Goal: Task Accomplishment & Management: Use online tool/utility

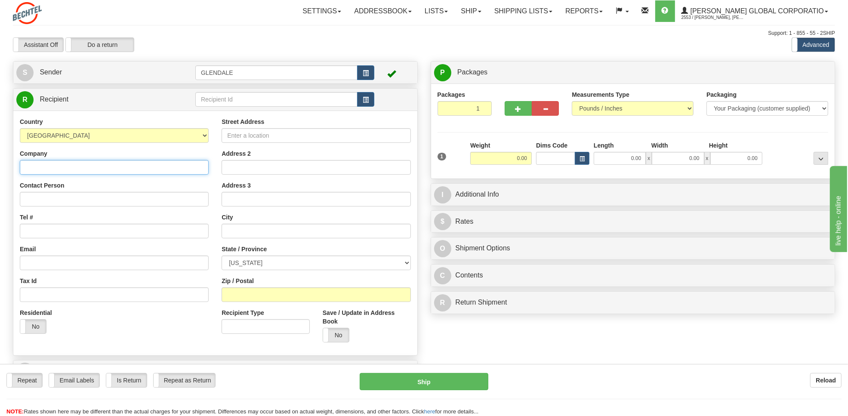
click at [73, 164] on input "Company" at bounding box center [114, 167] width 189 height 15
paste input "PEAC SOLUTIONS"
type input "PEAC SOLUTIONS"
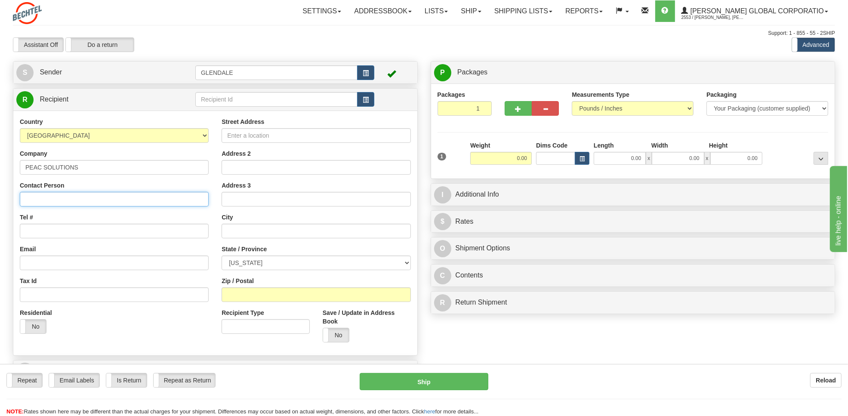
click at [52, 201] on input "Contact Person" at bounding box center [114, 199] width 189 height 15
paste input "PEAC SOLUTIONS"
type input "PEAC SOLUTIONS"
drag, startPoint x: 108, startPoint y: 204, endPoint x: -2, endPoint y: 204, distance: 110.6
click at [0, 204] on html "Training Course Close Toggle navigation Settings Shipping Preferences New Sende…" at bounding box center [424, 208] width 848 height 416
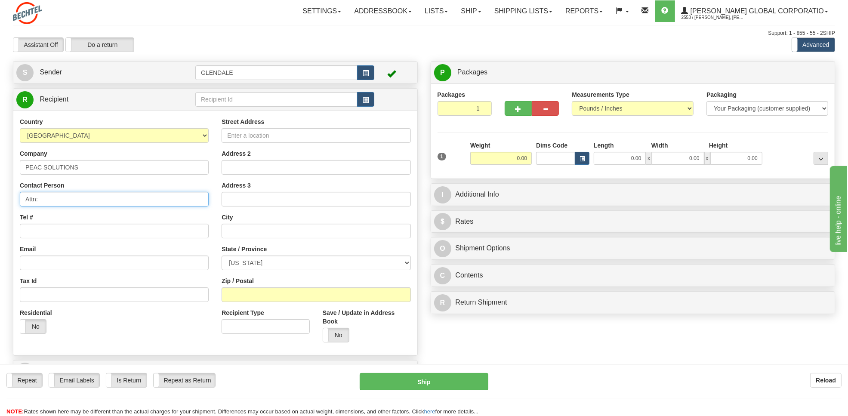
click at [65, 197] on input "Attn:" at bounding box center [114, 199] width 189 height 15
type input "Attn:Returns lease services"
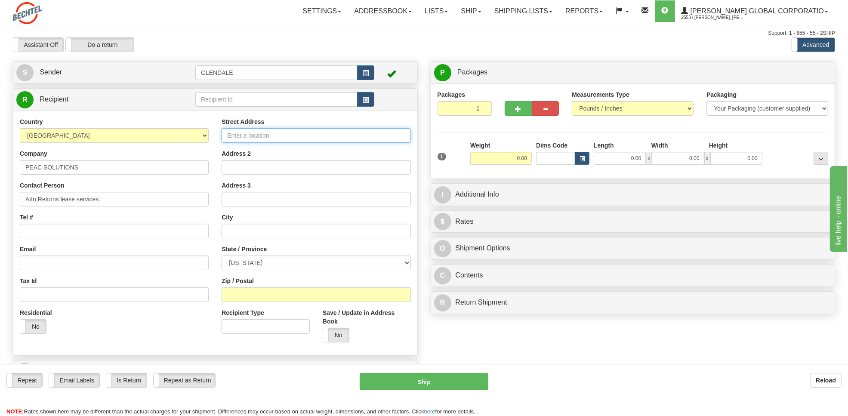
click at [302, 136] on input "Street Address" at bounding box center [316, 135] width 189 height 15
type input "[STREET_ADDRESS]"
click at [231, 231] on input "text" at bounding box center [316, 231] width 189 height 15
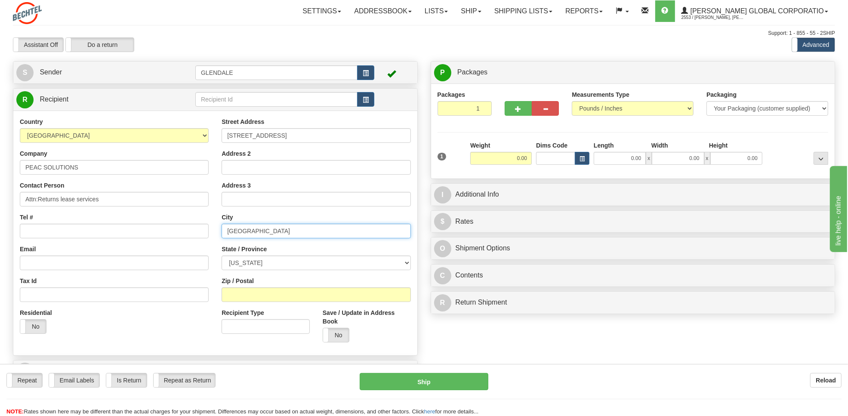
type input "[GEOGRAPHIC_DATA]"
click at [371, 263] on select "[US_STATE] [US_STATE] [US_STATE] [US_STATE] Armed Forces America Armed Forces E…" at bounding box center [316, 263] width 189 height 15
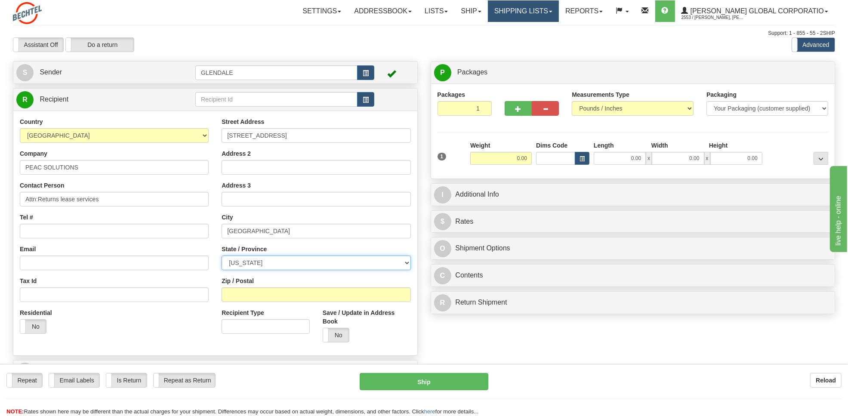
select select "NJ"
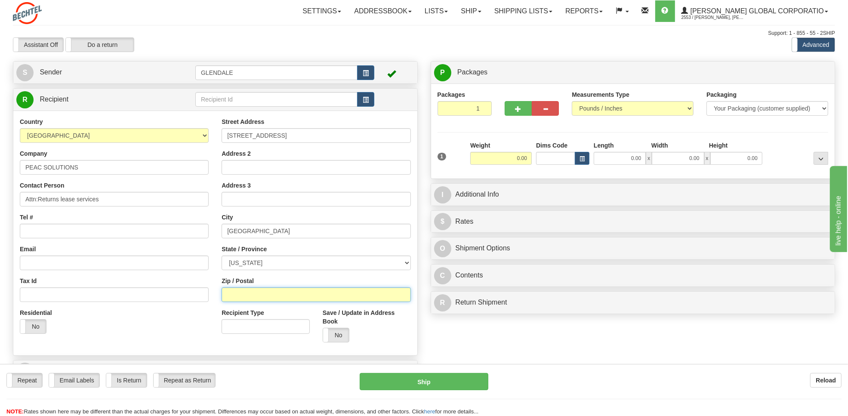
click at [275, 294] on input "Zip / Postal" at bounding box center [316, 295] width 189 height 15
type input "08054"
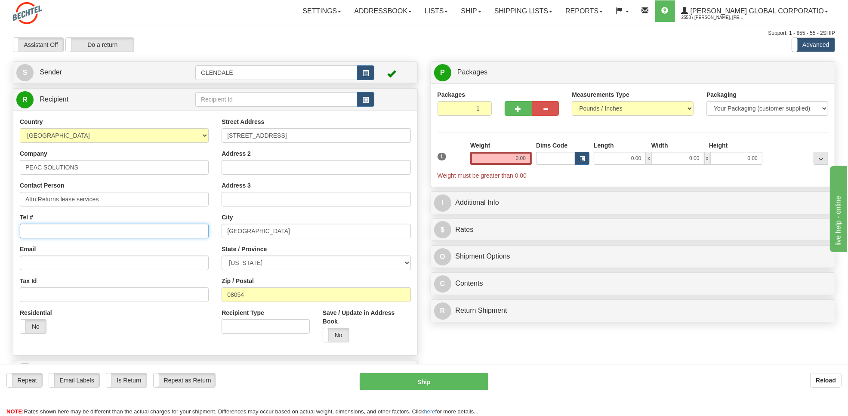
click at [87, 229] on input "Tel #" at bounding box center [114, 231] width 189 height 15
type input "[PHONE_NUMBER]"
click at [678, 108] on select "Your Packaging (customer supplied) Envelope (carrier supplied) Pack (carrier su…" at bounding box center [768, 108] width 122 height 15
select select "2"
click at [678, 101] on select "Your Packaging (customer supplied) Envelope (carrier supplied) Pack (carrier su…" at bounding box center [768, 108] width 122 height 15
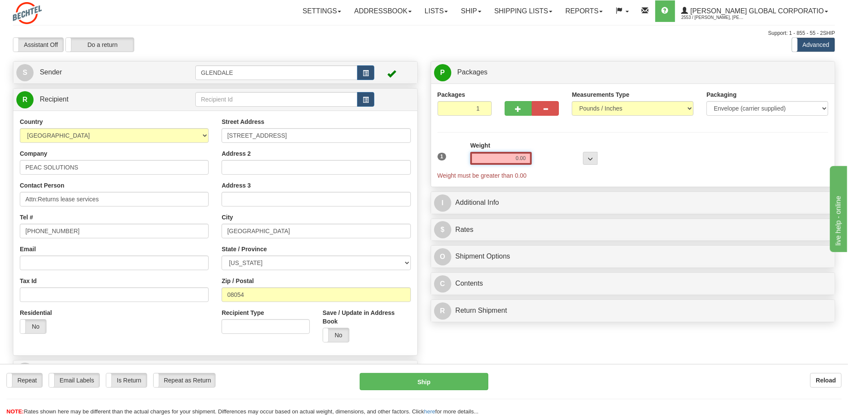
click at [505, 161] on input "0.00" at bounding box center [502, 158] width 62 height 13
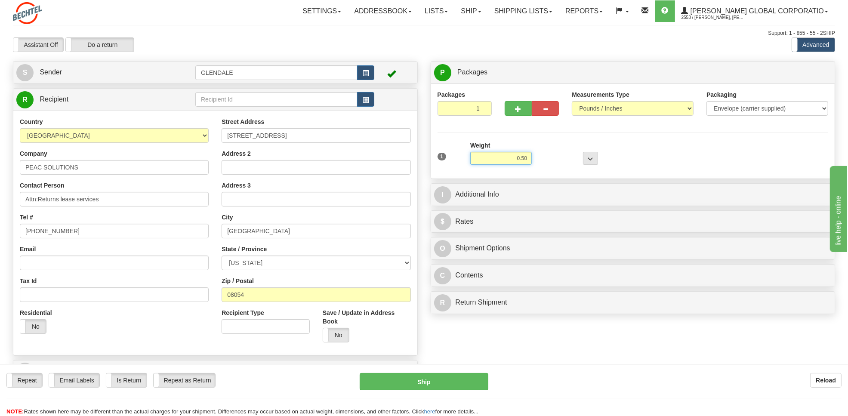
type input "0.50"
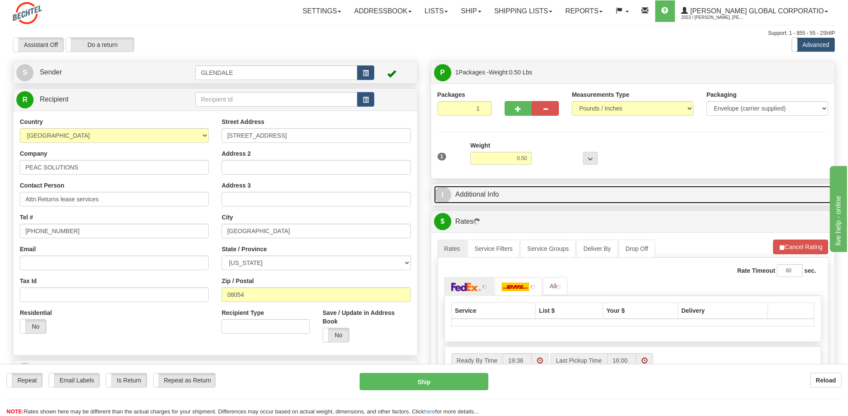
click at [504, 191] on link "I Additional Info" at bounding box center [633, 195] width 398 height 18
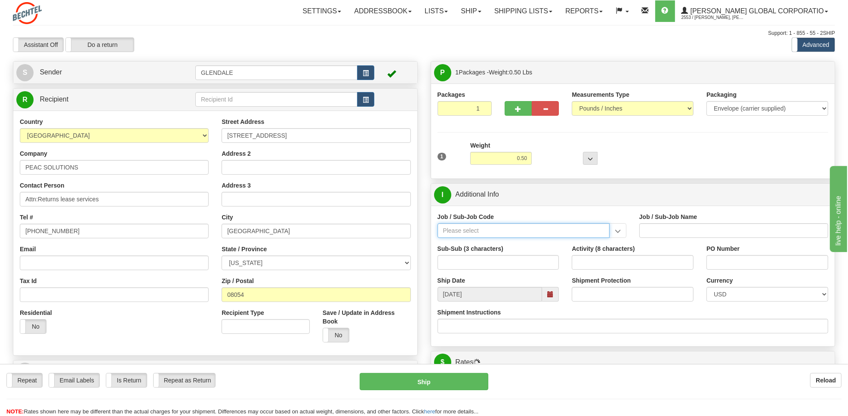
click at [451, 231] on input "Job / Sub-Job Code" at bounding box center [524, 230] width 172 height 15
click at [452, 246] on div "55997-100" at bounding box center [522, 243] width 164 height 9
type input "55997-100"
type input "[US_STATE] BASIC BD - BASIC BD"
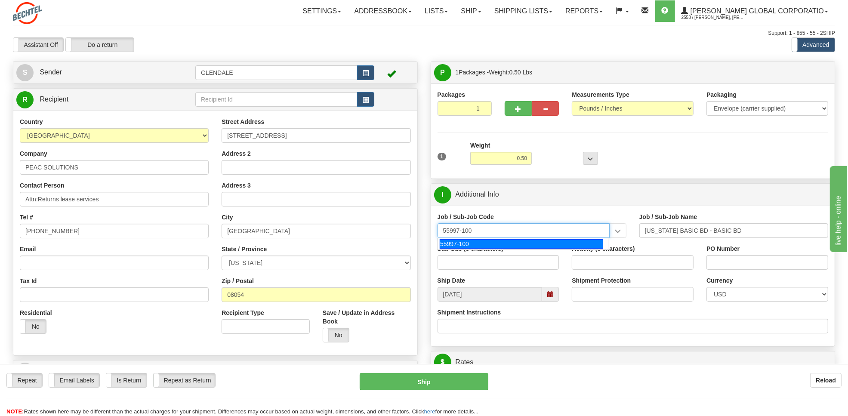
type input "55997-100"
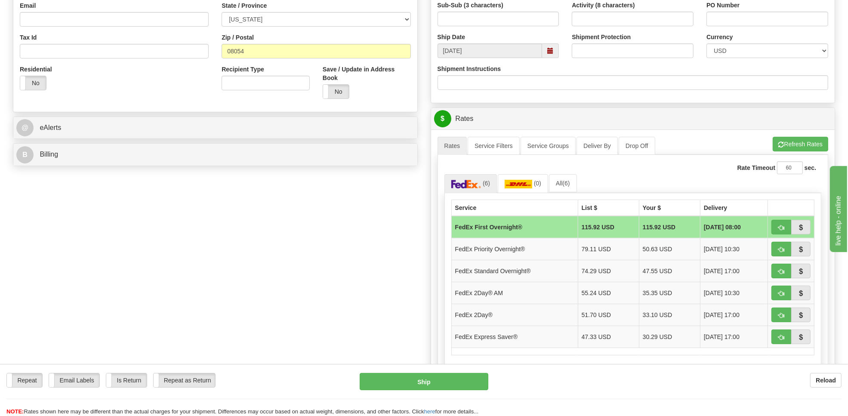
scroll to position [267, 0]
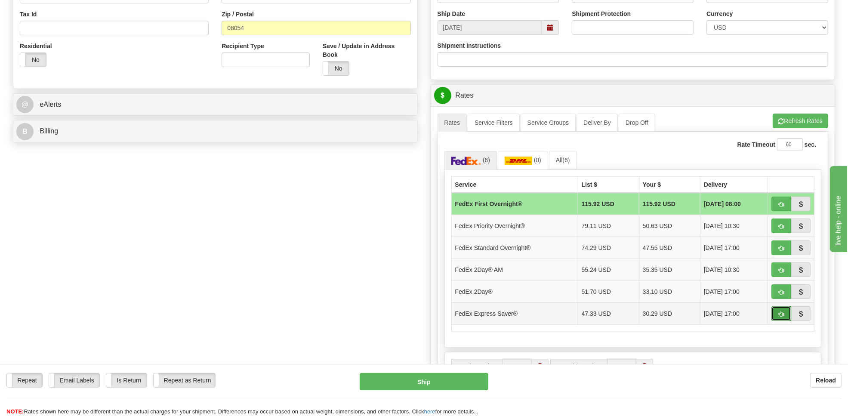
click at [678, 313] on button "button" at bounding box center [782, 314] width 20 height 15
type input "20"
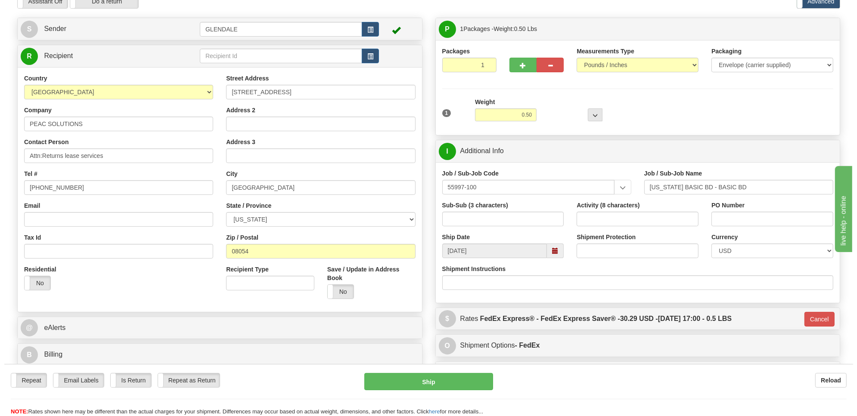
scroll to position [40, 0]
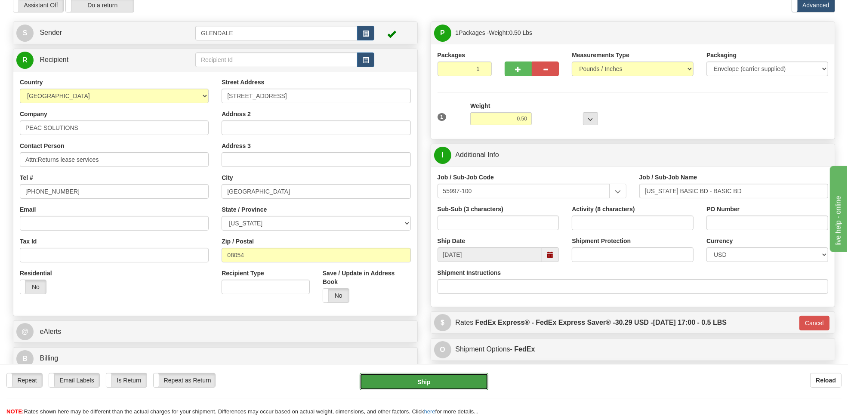
click at [397, 333] on button "Ship" at bounding box center [424, 381] width 129 height 17
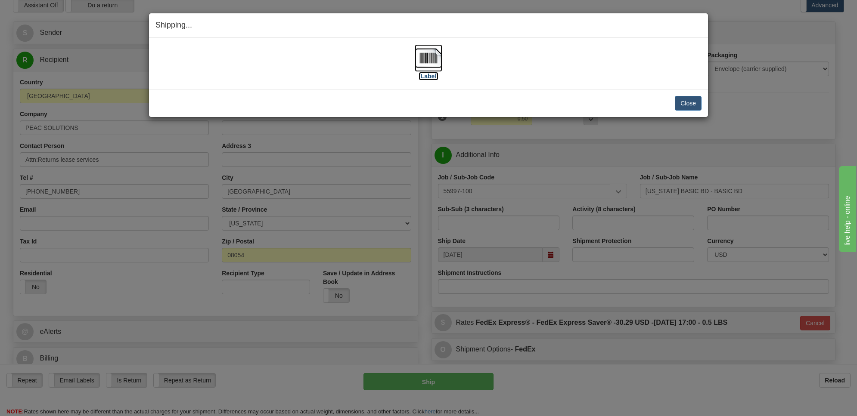
click at [423, 59] on img at bounding box center [429, 58] width 28 height 28
